Goal: Information Seeking & Learning: Learn about a topic

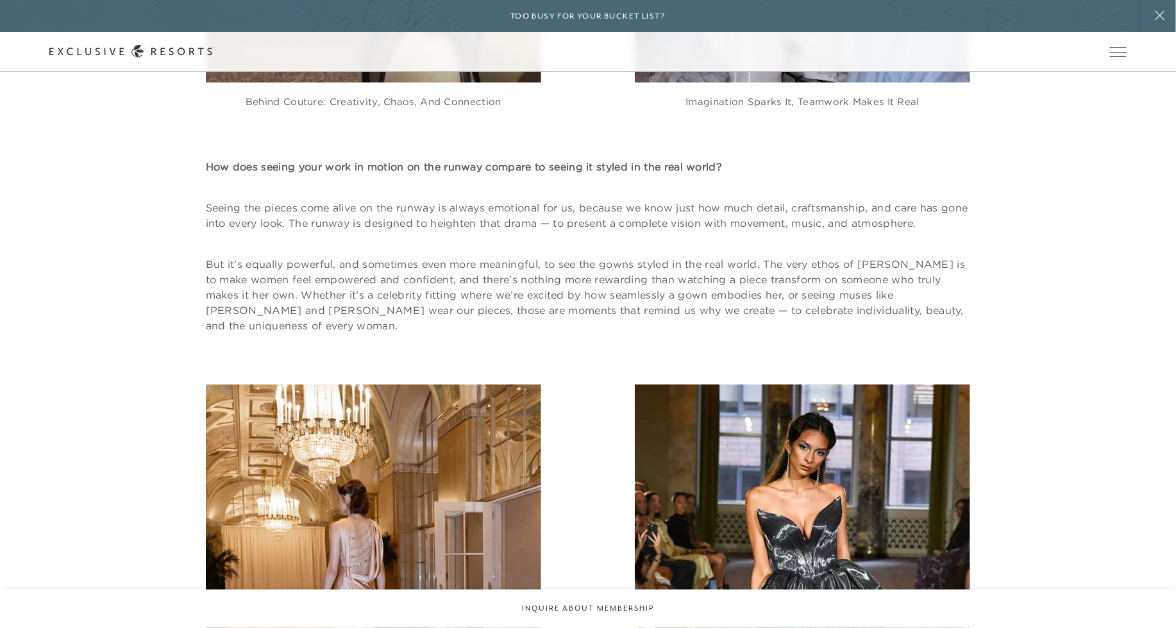
scroll to position [2974, 0]
drag, startPoint x: 949, startPoint y: 262, endPoint x: 865, endPoint y: 271, distance: 85.1
click at [865, 271] on p "But it’s equally powerful, and sometimes even more meaningful, to see the gowns…" at bounding box center [588, 295] width 765 height 77
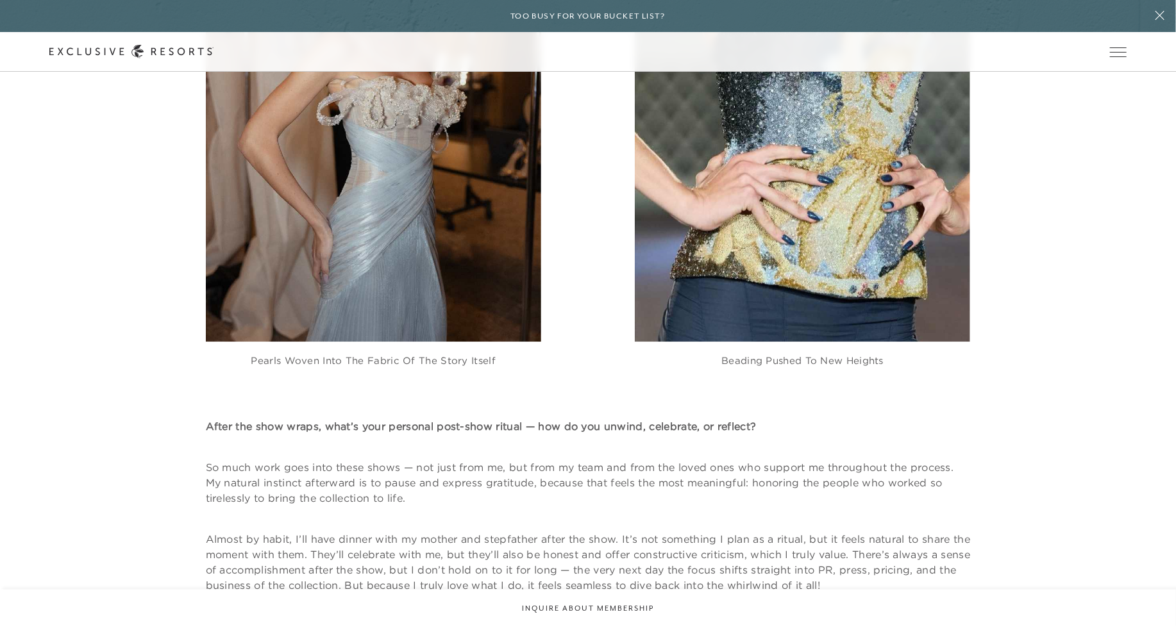
scroll to position [4227, 0]
